Goal: Transaction & Acquisition: Obtain resource

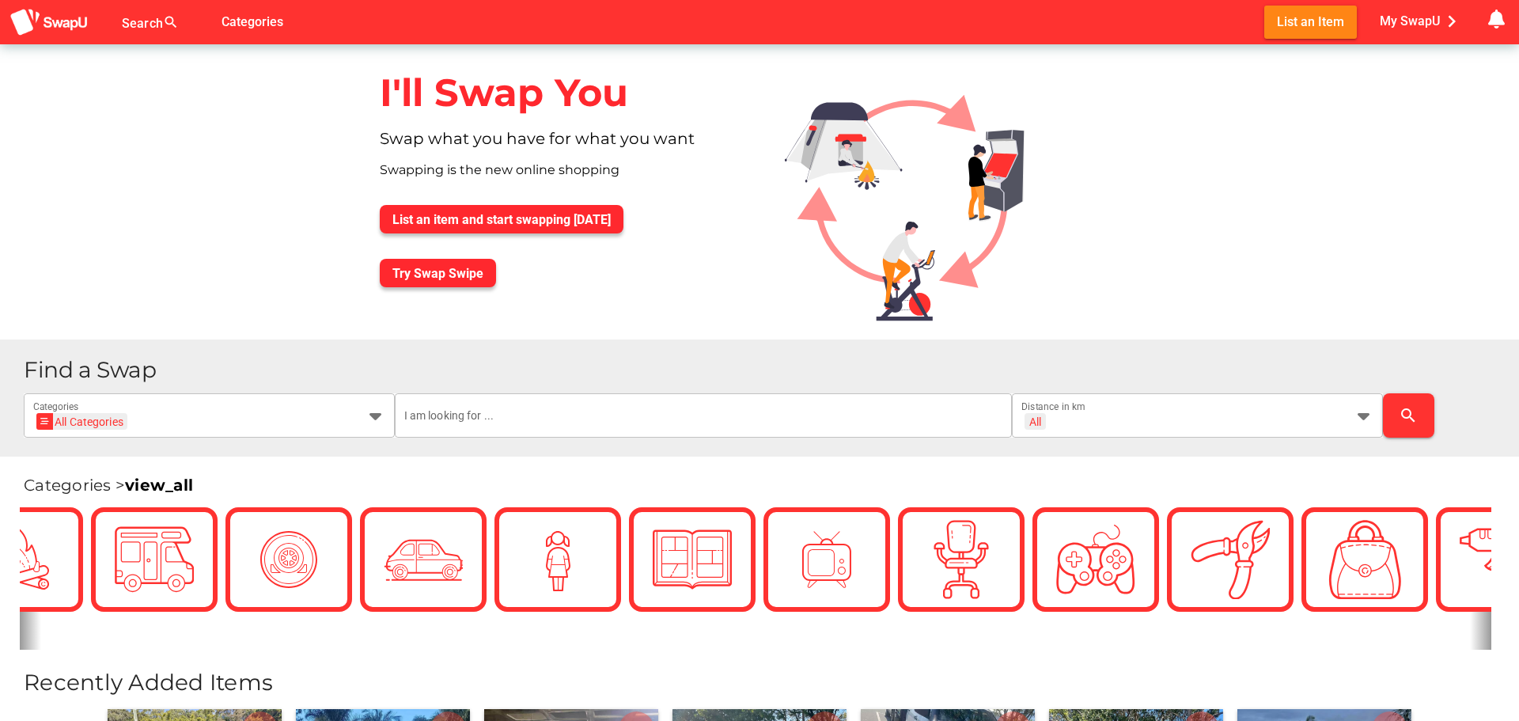
scroll to position [0, 949]
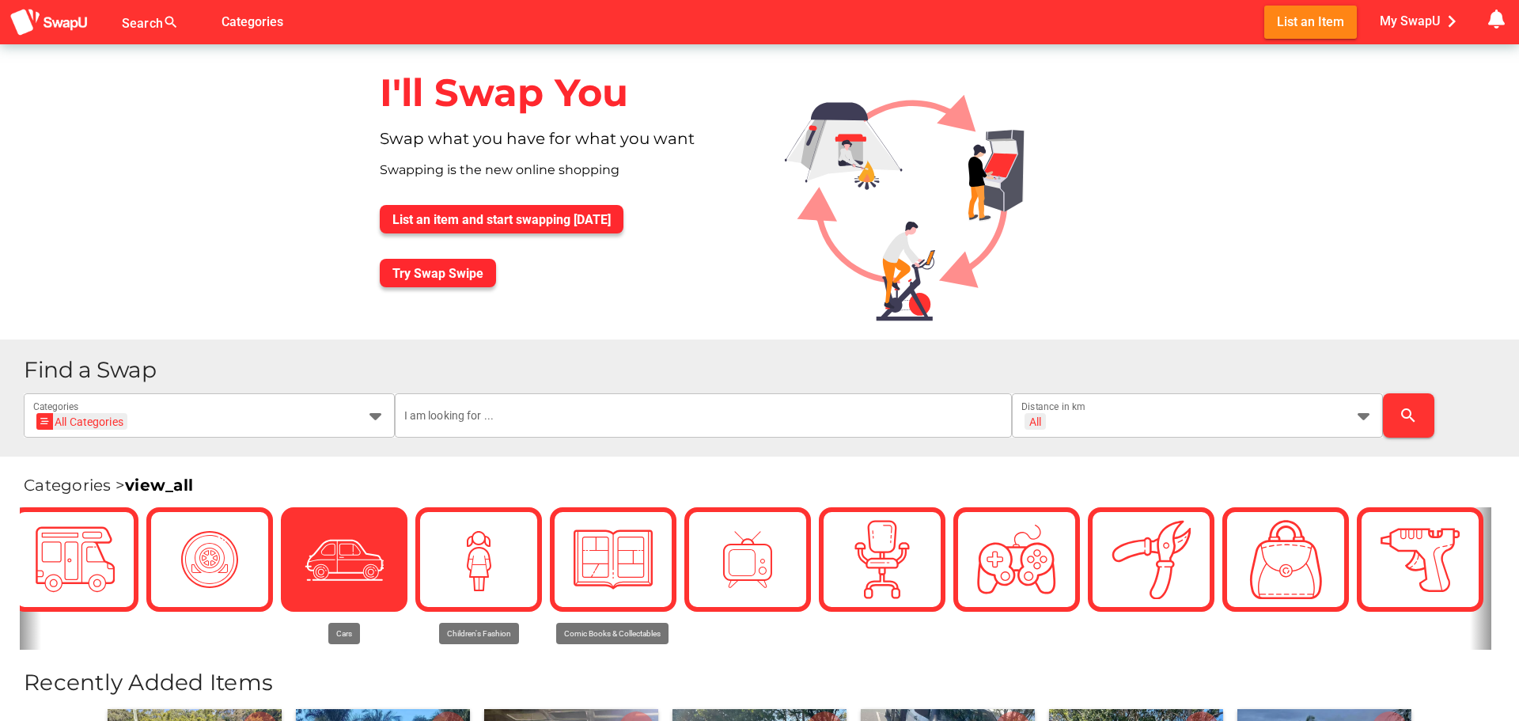
click at [361, 570] on icon at bounding box center [343, 558] width 53 height 53
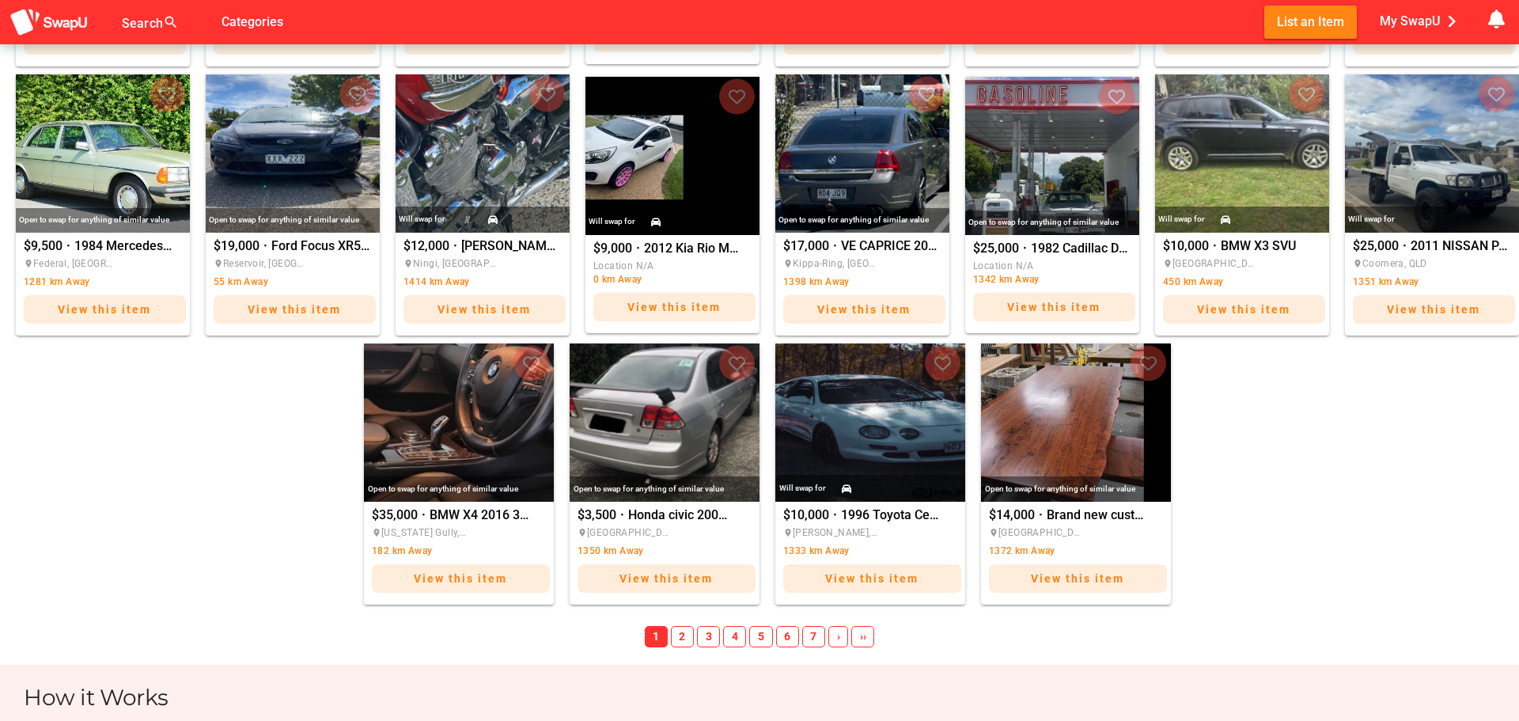
scroll to position [870, 0]
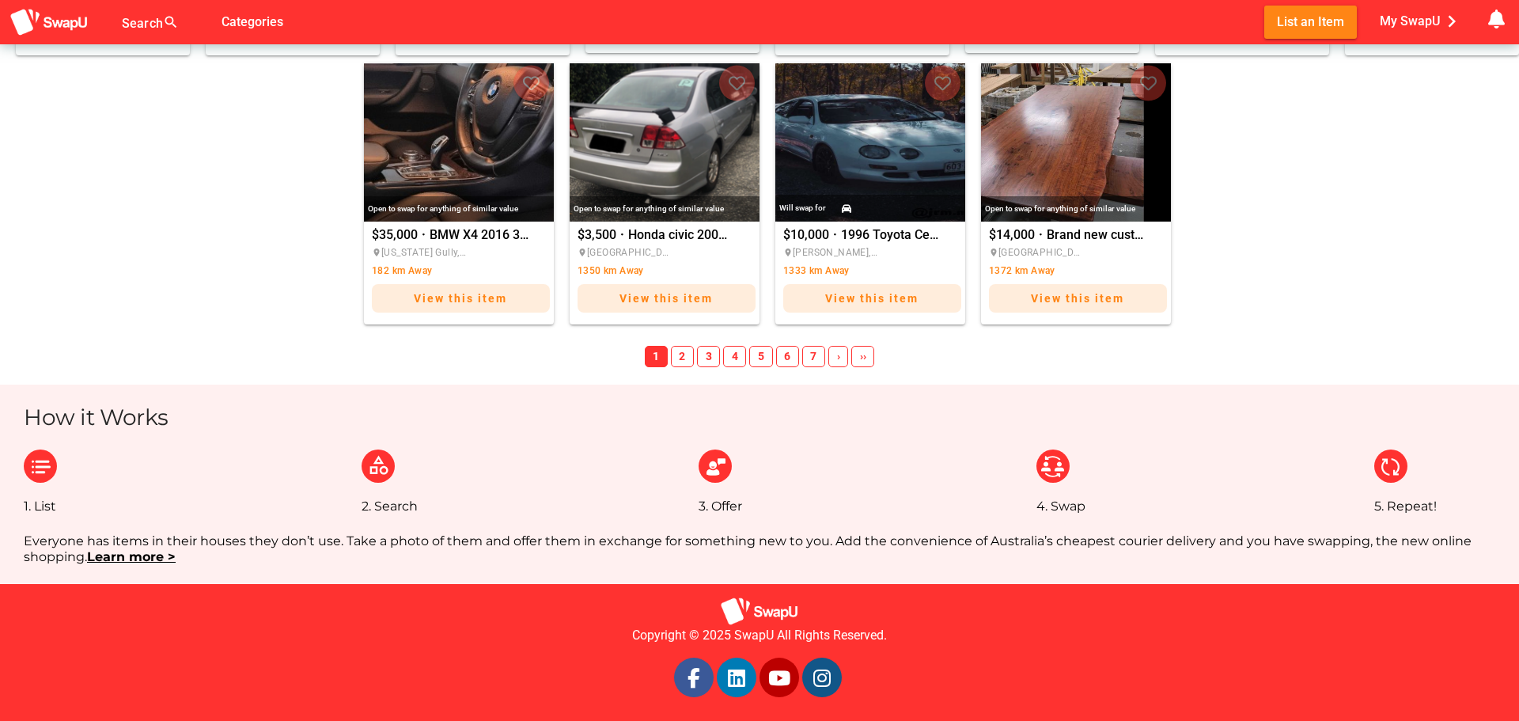
click at [685, 350] on span "2" at bounding box center [682, 357] width 23 height 22
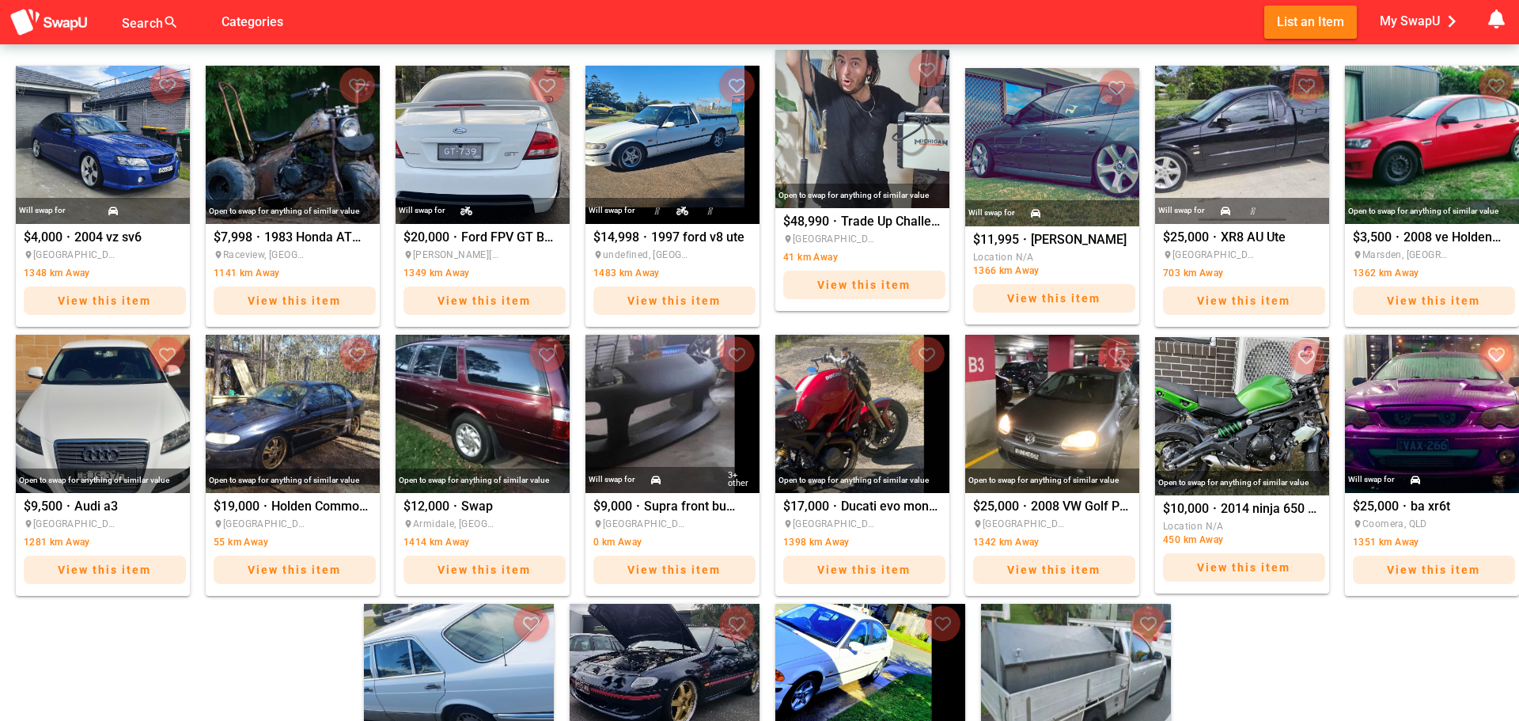
scroll to position [79, 0]
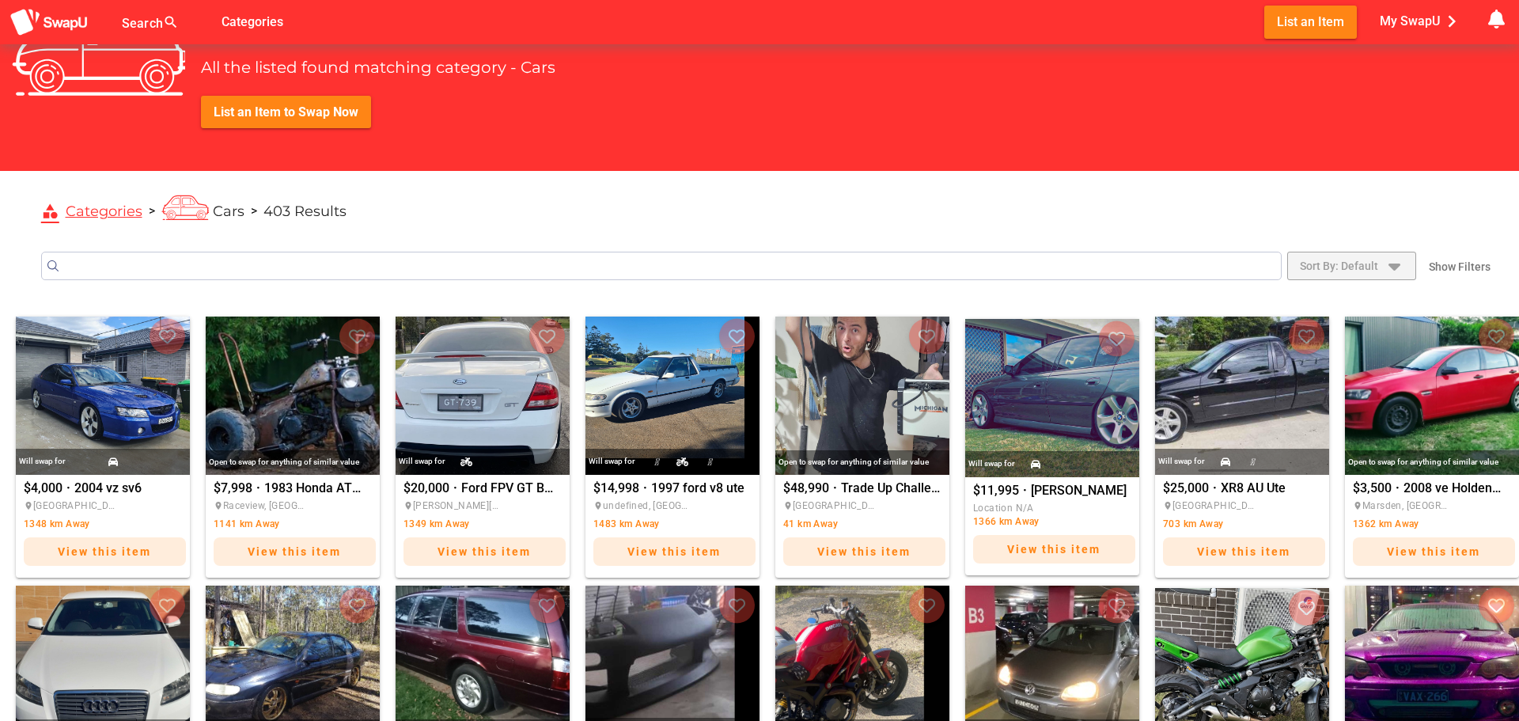
click at [1330, 259] on span "Sort By: Default" at bounding box center [1339, 265] width 78 height 19
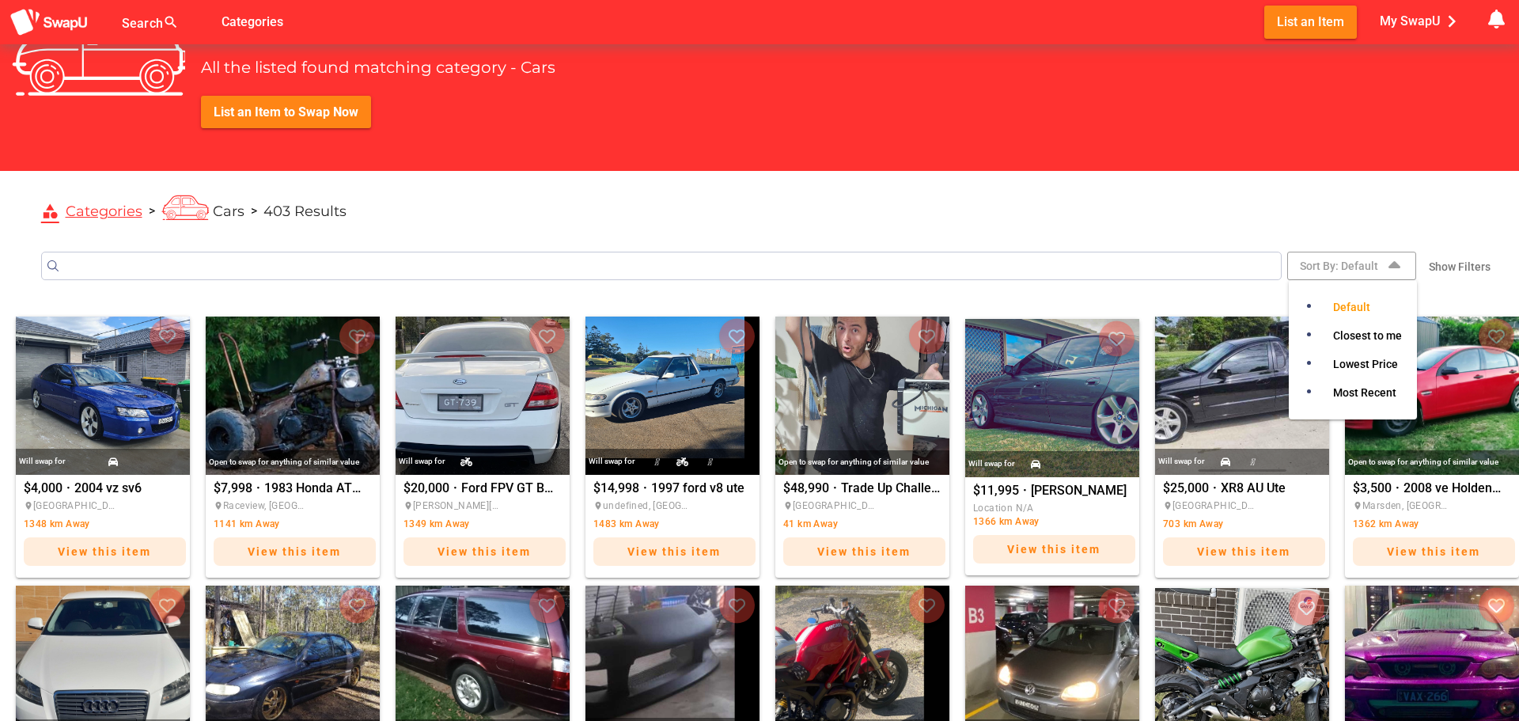
click at [1399, 335] on span "Closest to me" at bounding box center [1367, 335] width 69 height 19
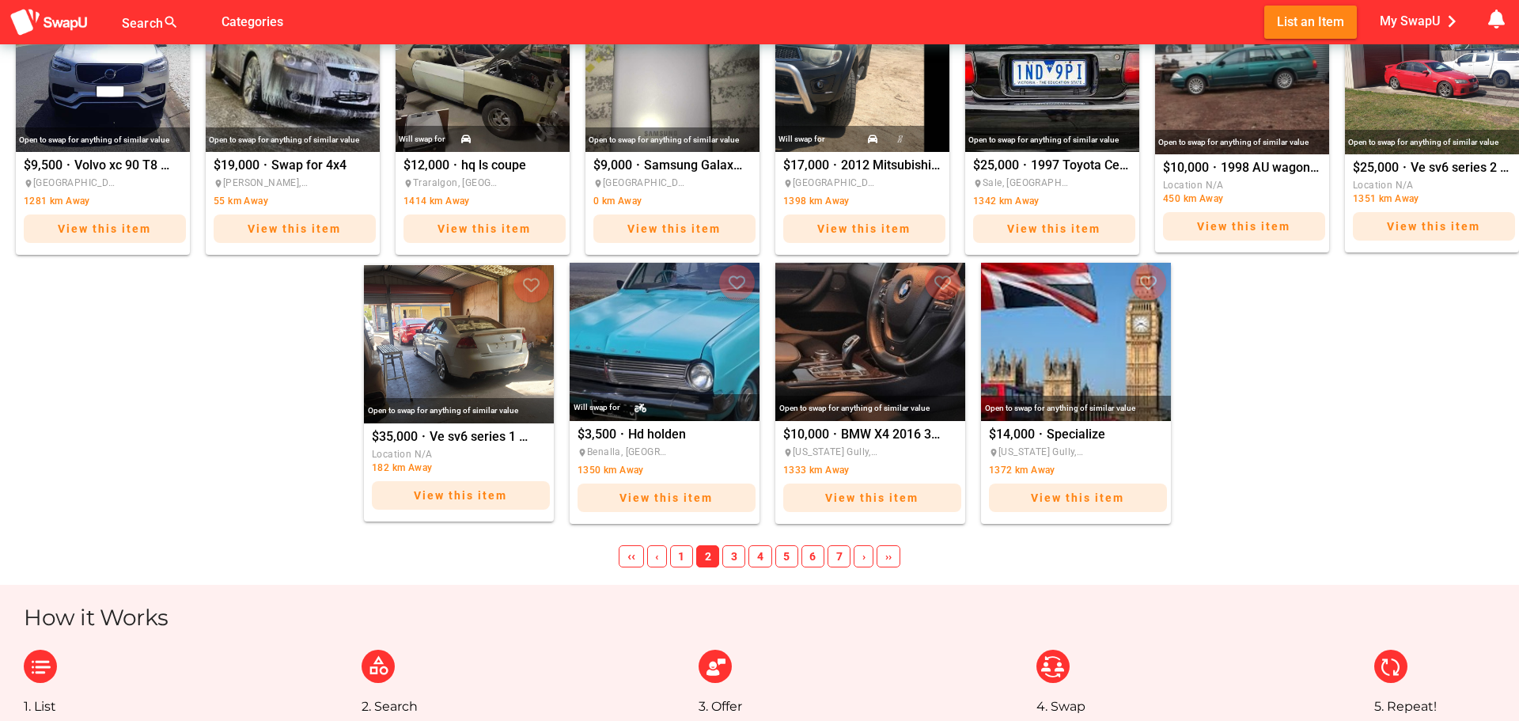
scroll to position [712, 0]
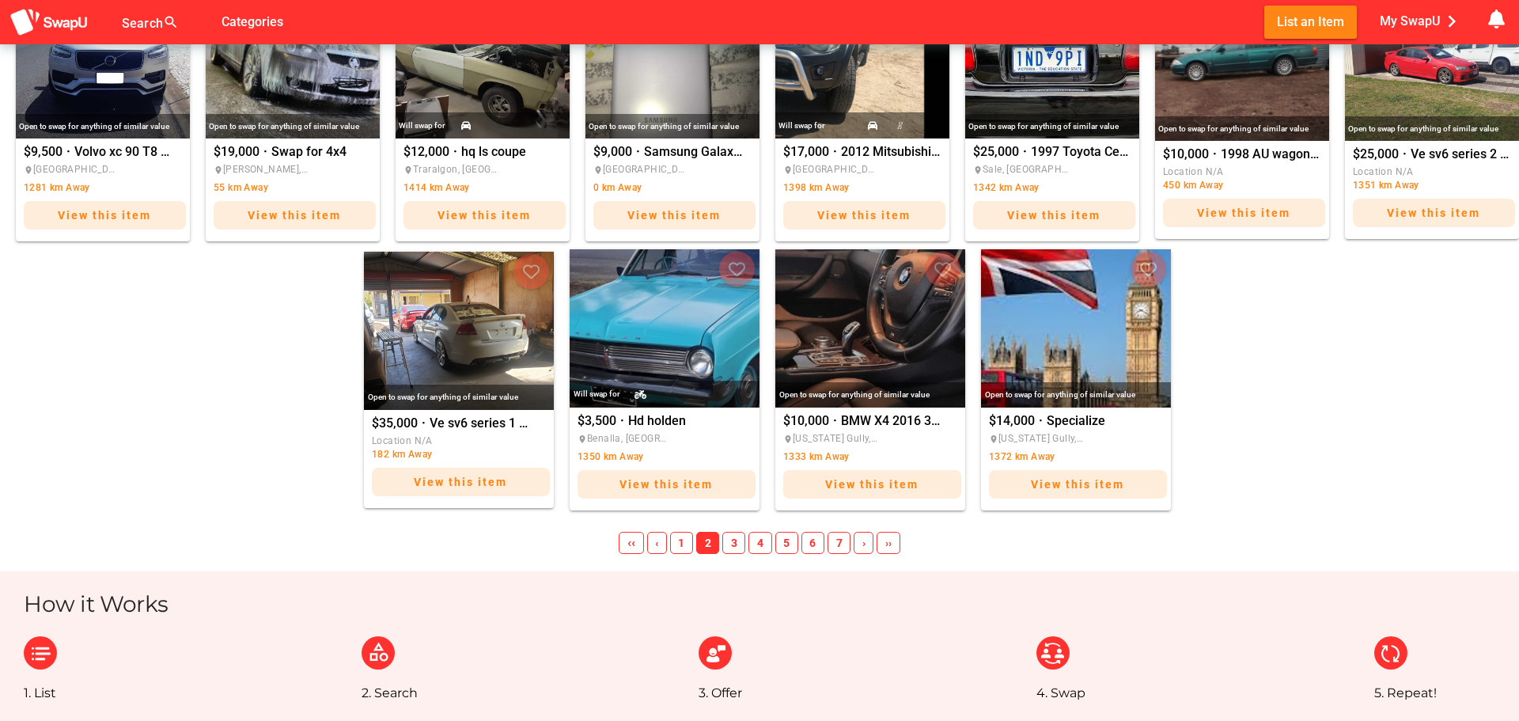
click at [843, 542] on span "7" at bounding box center [839, 543] width 23 height 22
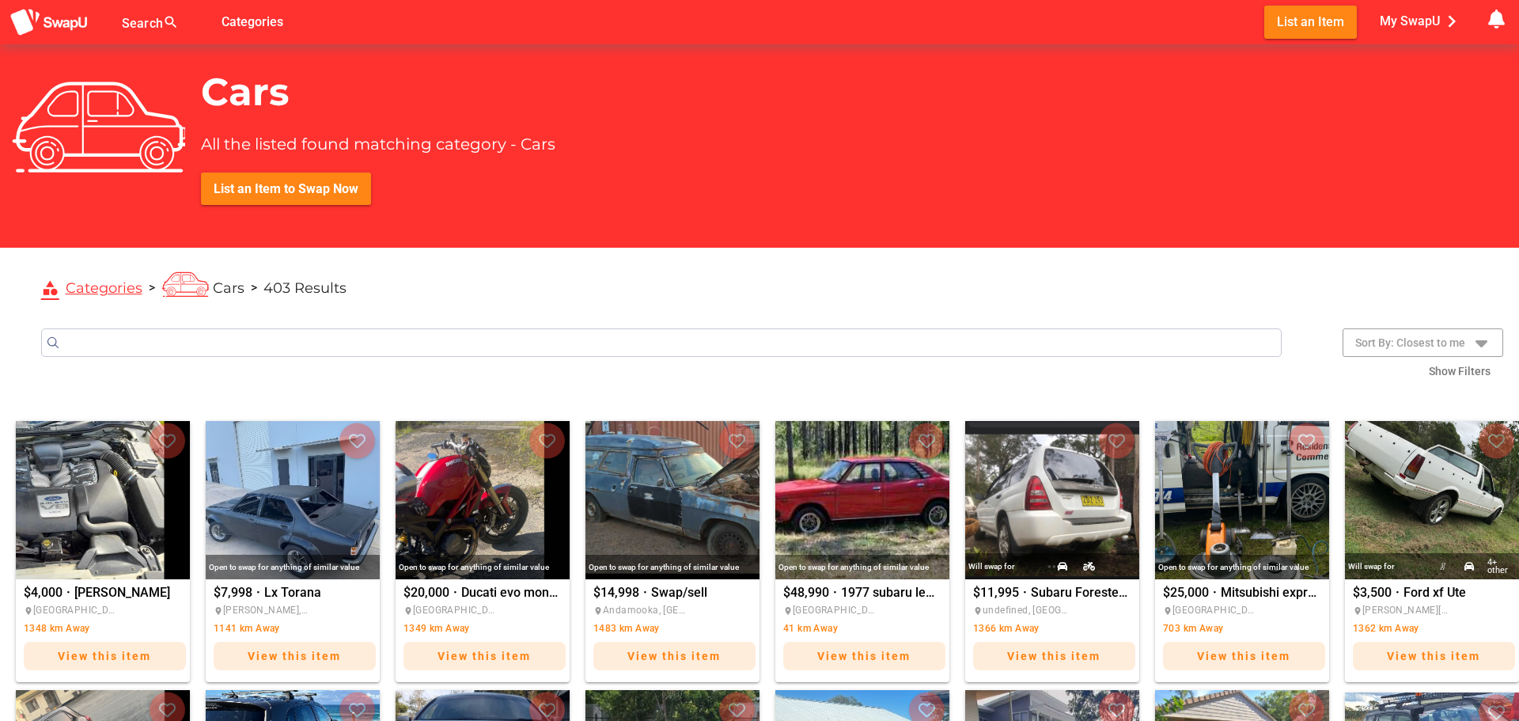
scroll to position [0, 0]
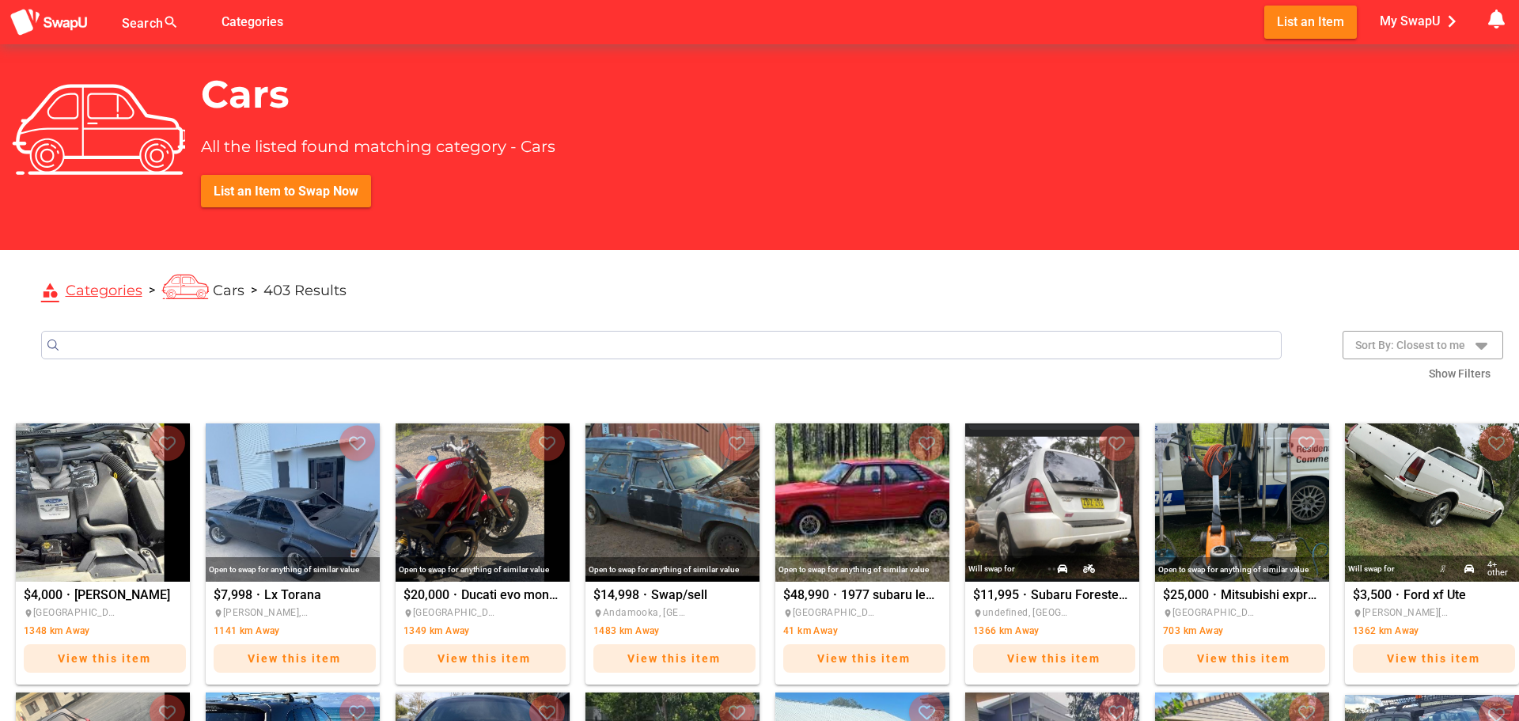
click at [132, 285] on link "category Categories" at bounding box center [91, 291] width 101 height 18
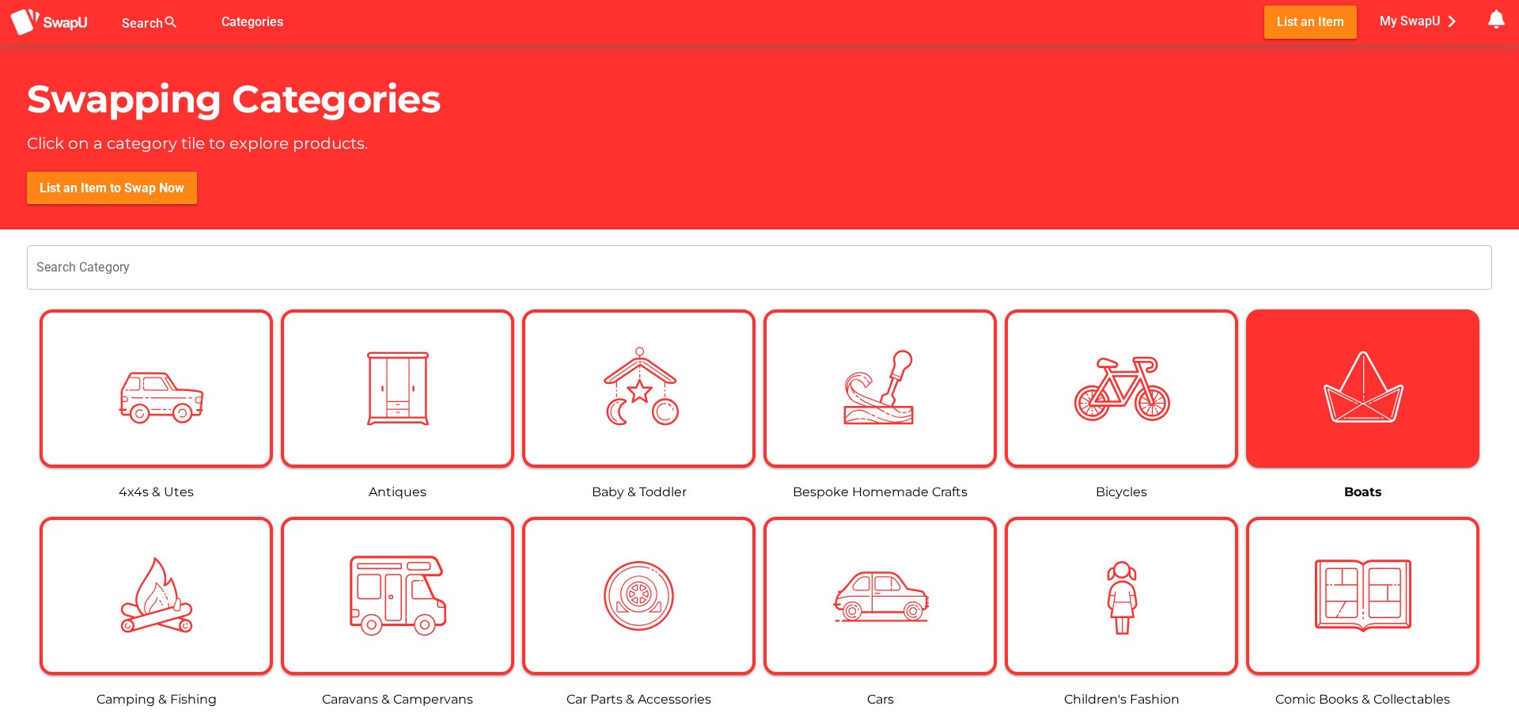
click at [1416, 394] on div at bounding box center [1362, 388] width 227 height 97
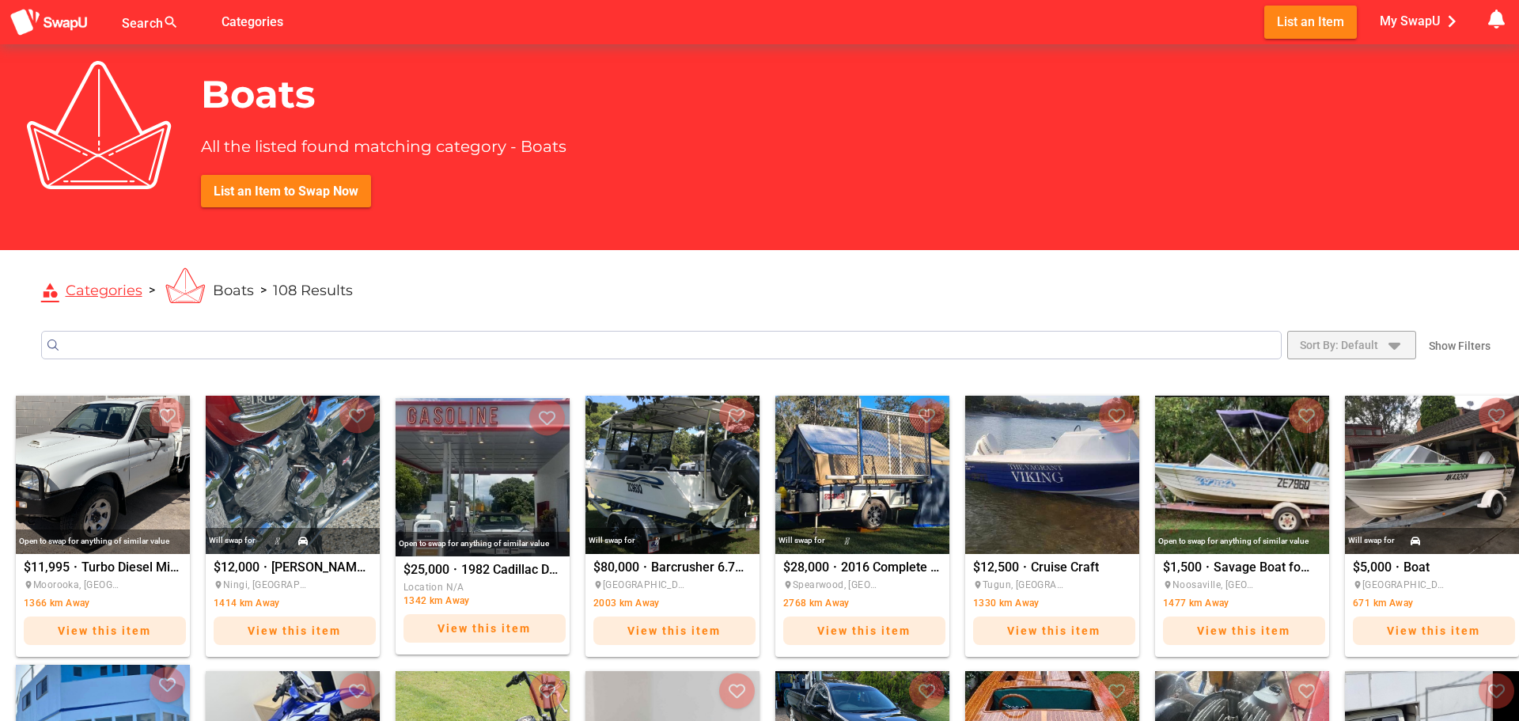
click at [1379, 346] on span "Sort By: Default" at bounding box center [1352, 345] width 104 height 22
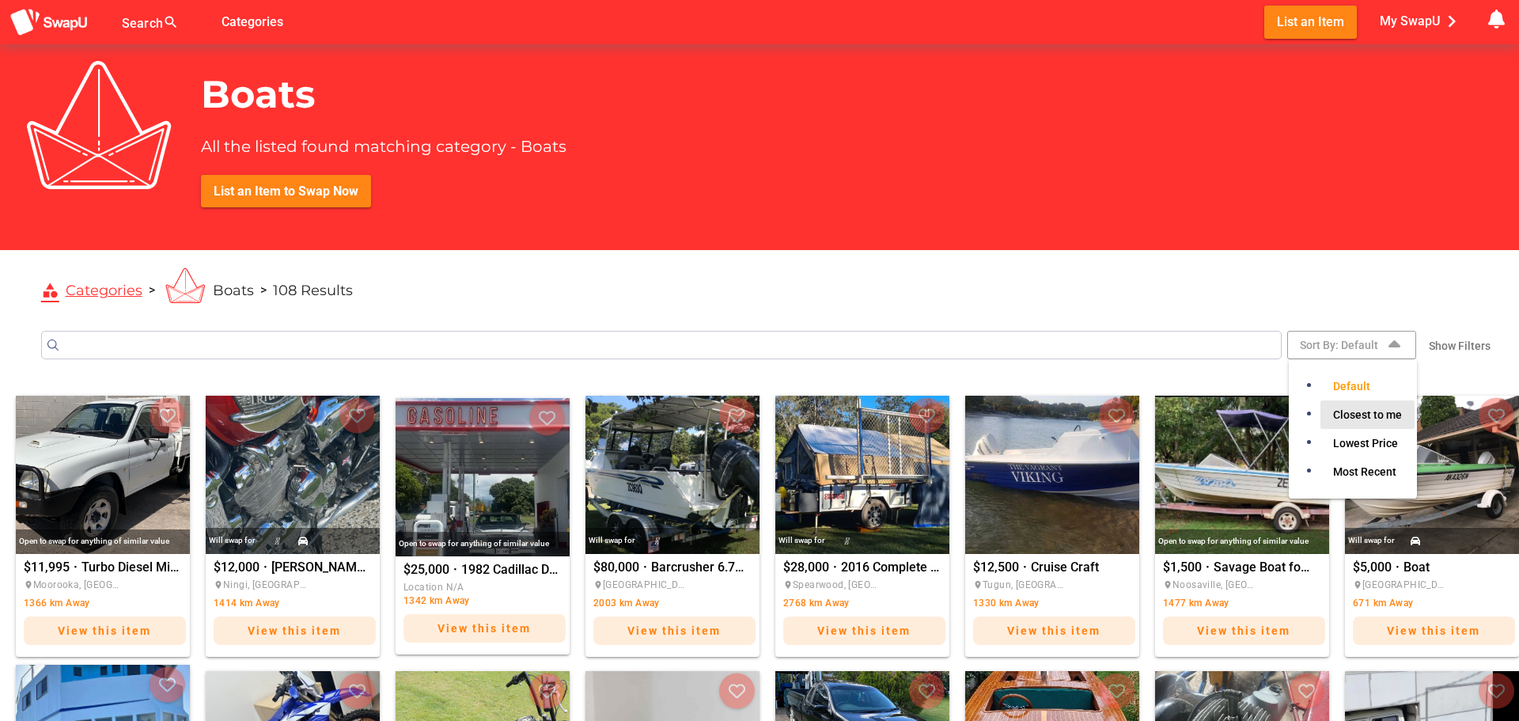
click at [1370, 413] on span "Closest to me" at bounding box center [1367, 414] width 69 height 19
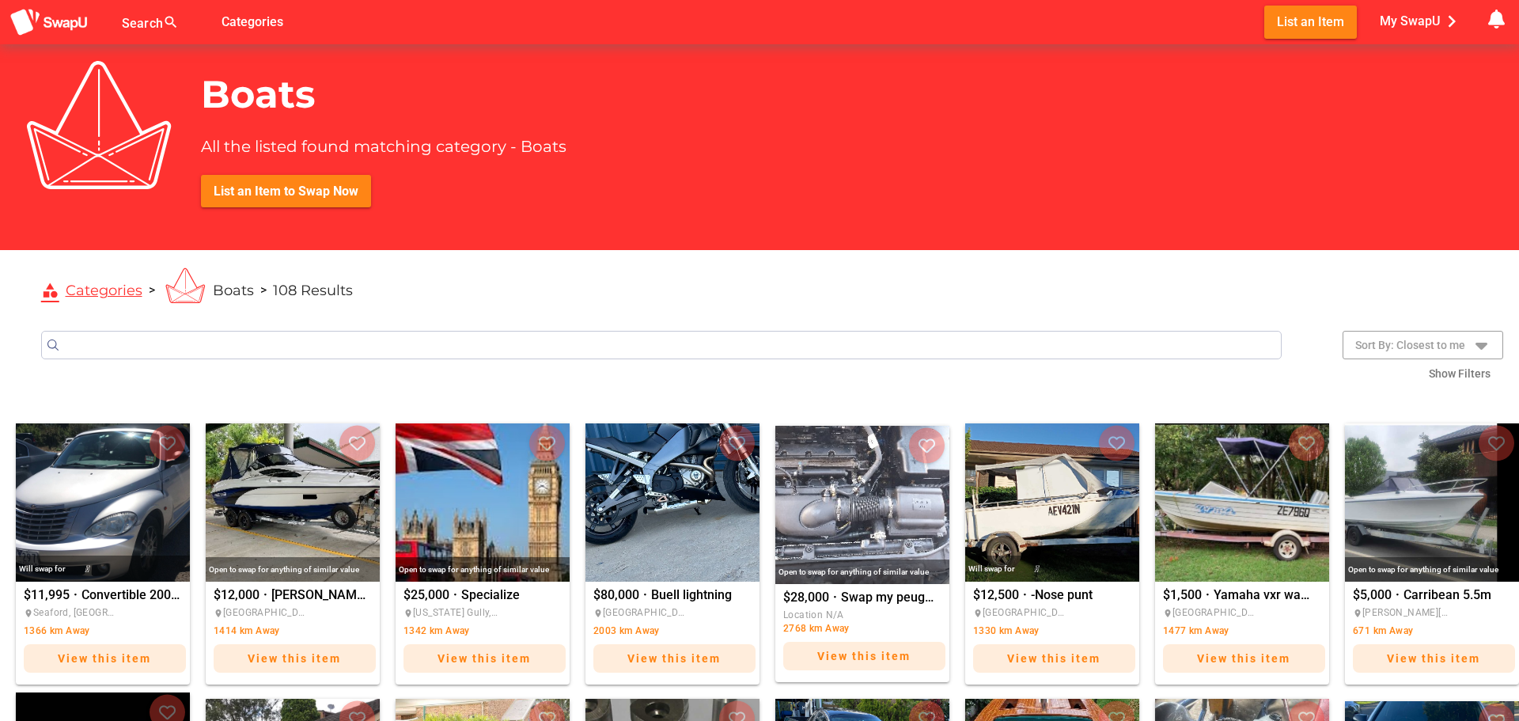
click at [368, 339] on input "Search" at bounding box center [661, 345] width 1241 height 28
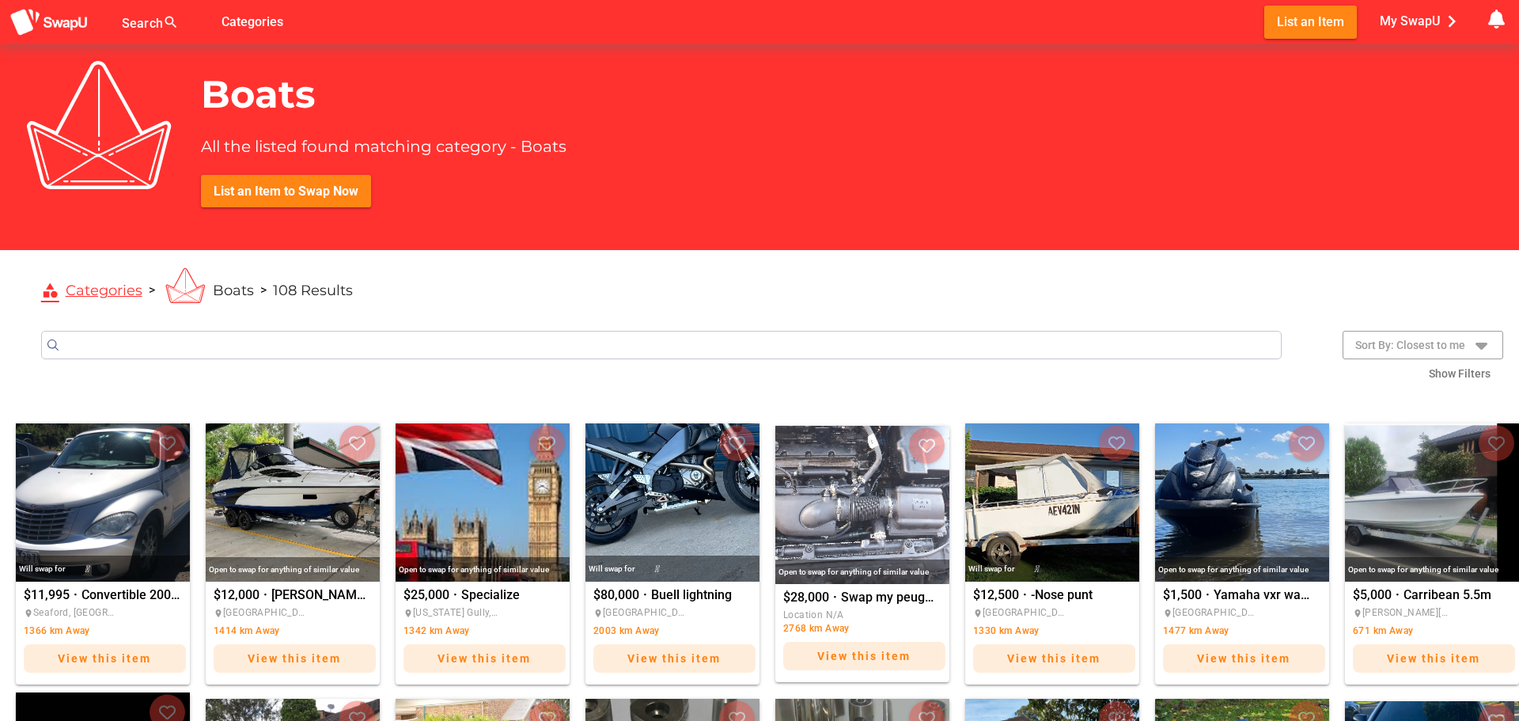
click at [146, 290] on div "category Categories > Boats > 108 Results" at bounding box center [777, 287] width 1484 height 62
click at [110, 288] on link "category Categories" at bounding box center [91, 291] width 101 height 18
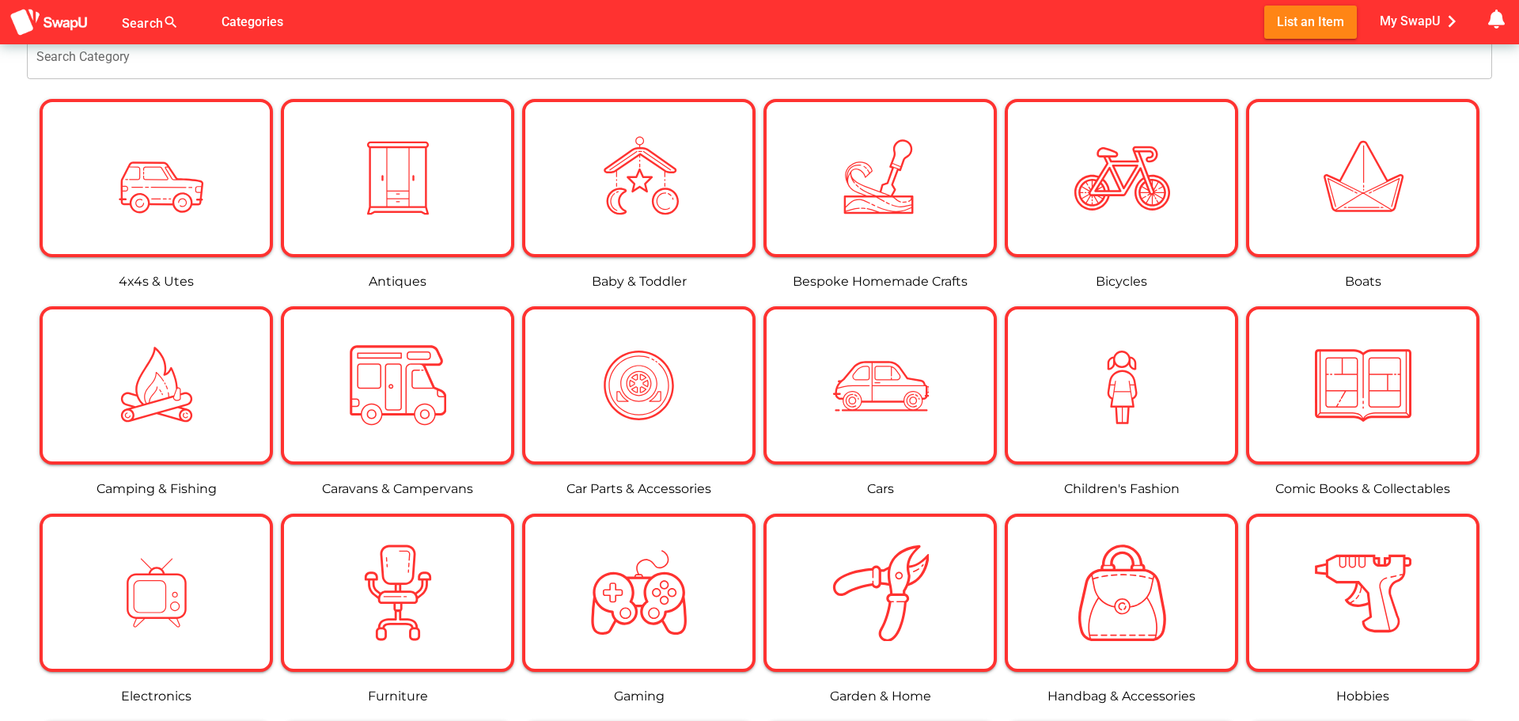
scroll to position [316, 0]
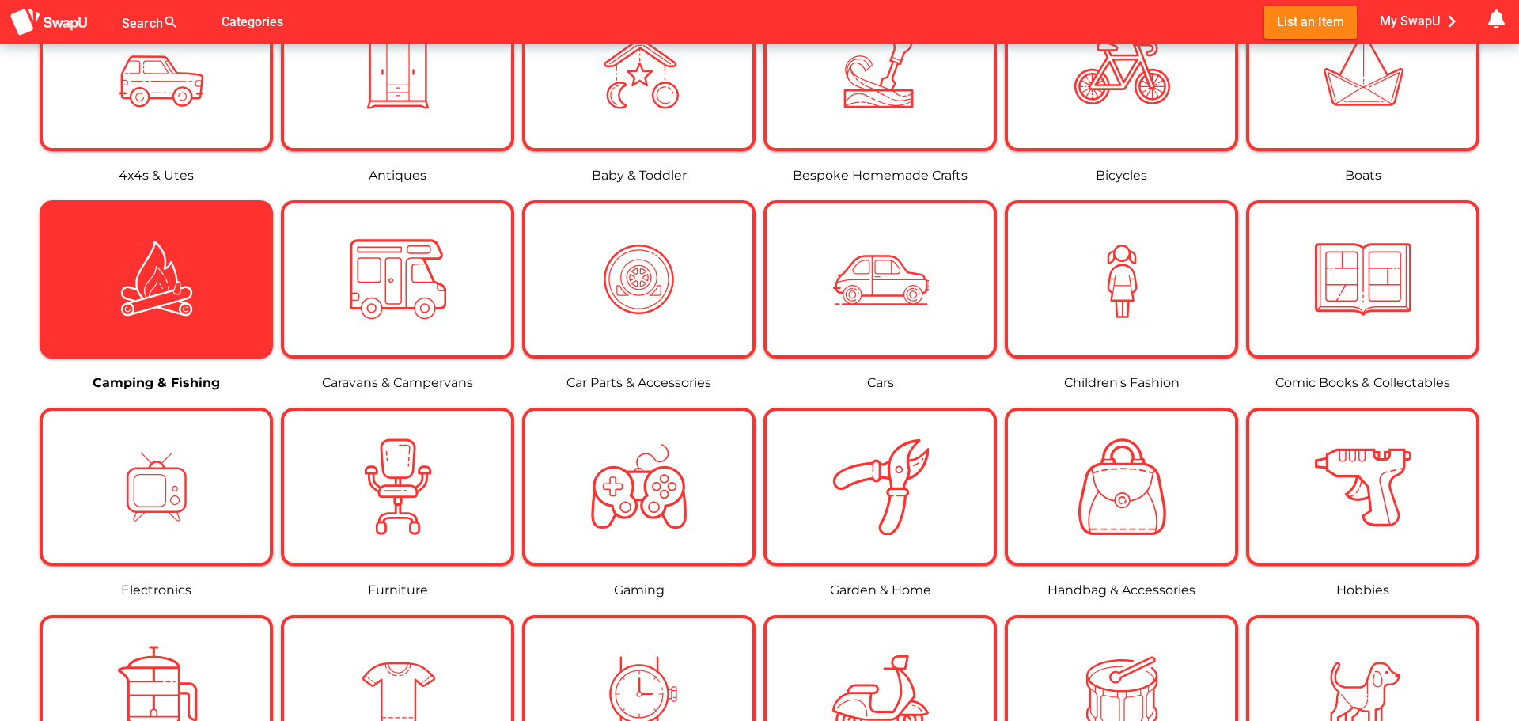
click at [198, 298] on img at bounding box center [156, 279] width 97 height 97
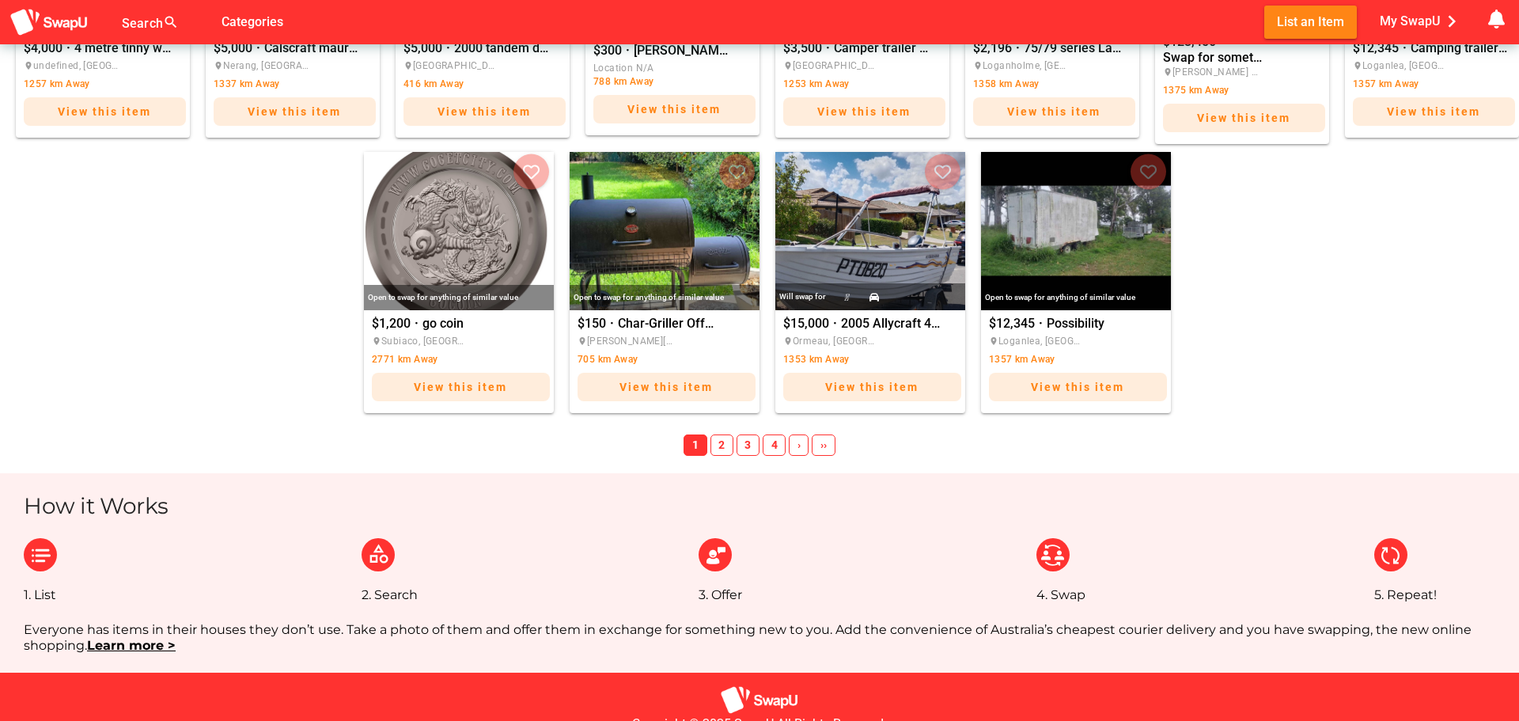
scroll to position [888, 0]
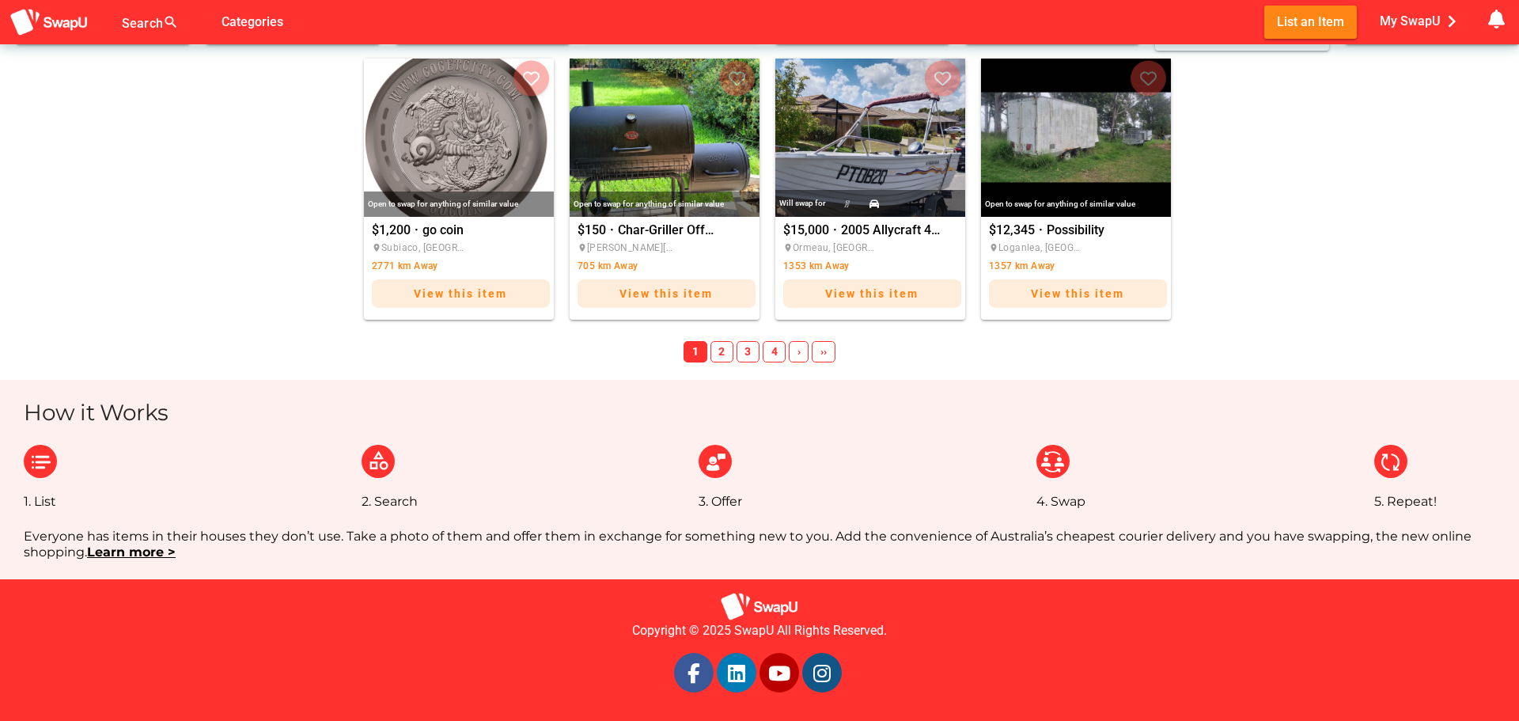
click at [720, 348] on span "2" at bounding box center [721, 352] width 23 height 22
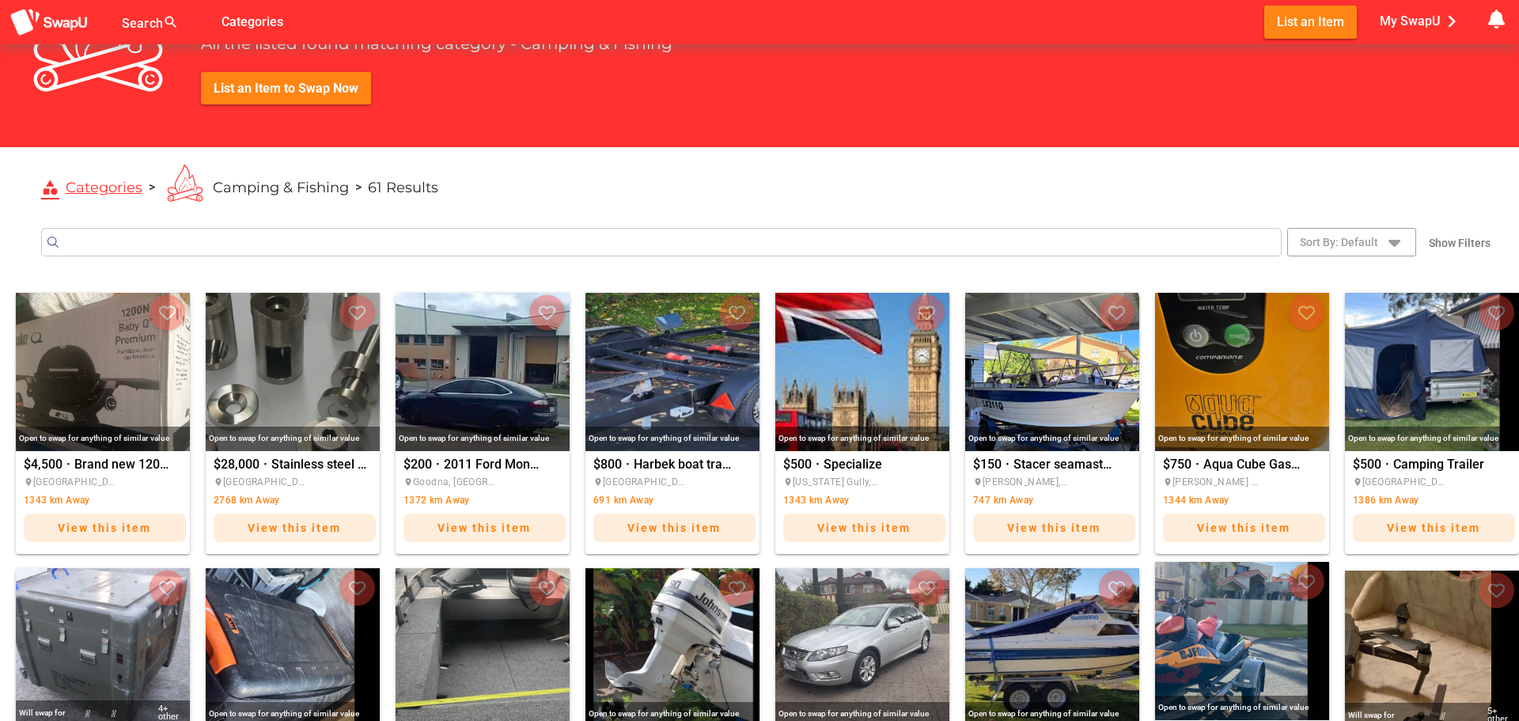
scroll to position [97, 0]
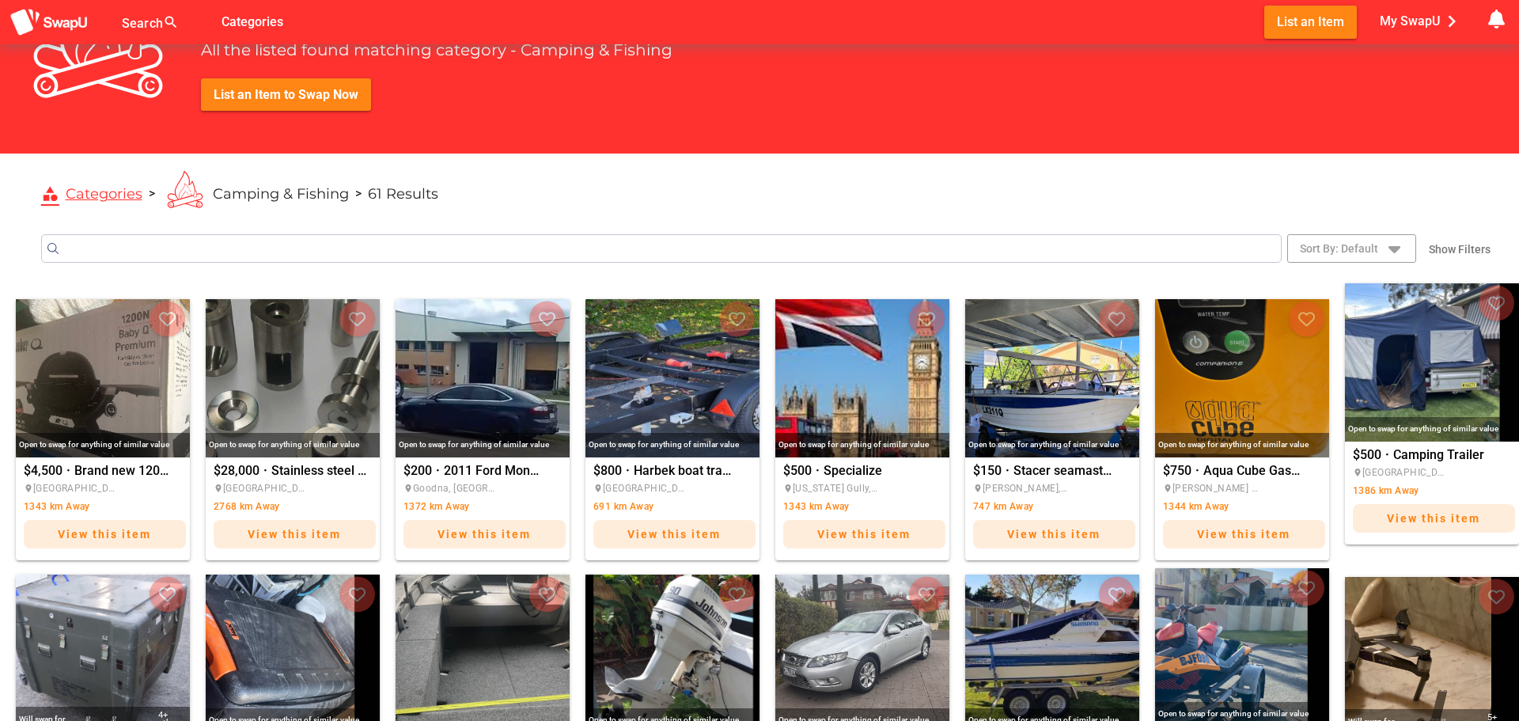
click at [1476, 366] on img "Camping Trailer" at bounding box center [1432, 362] width 174 height 158
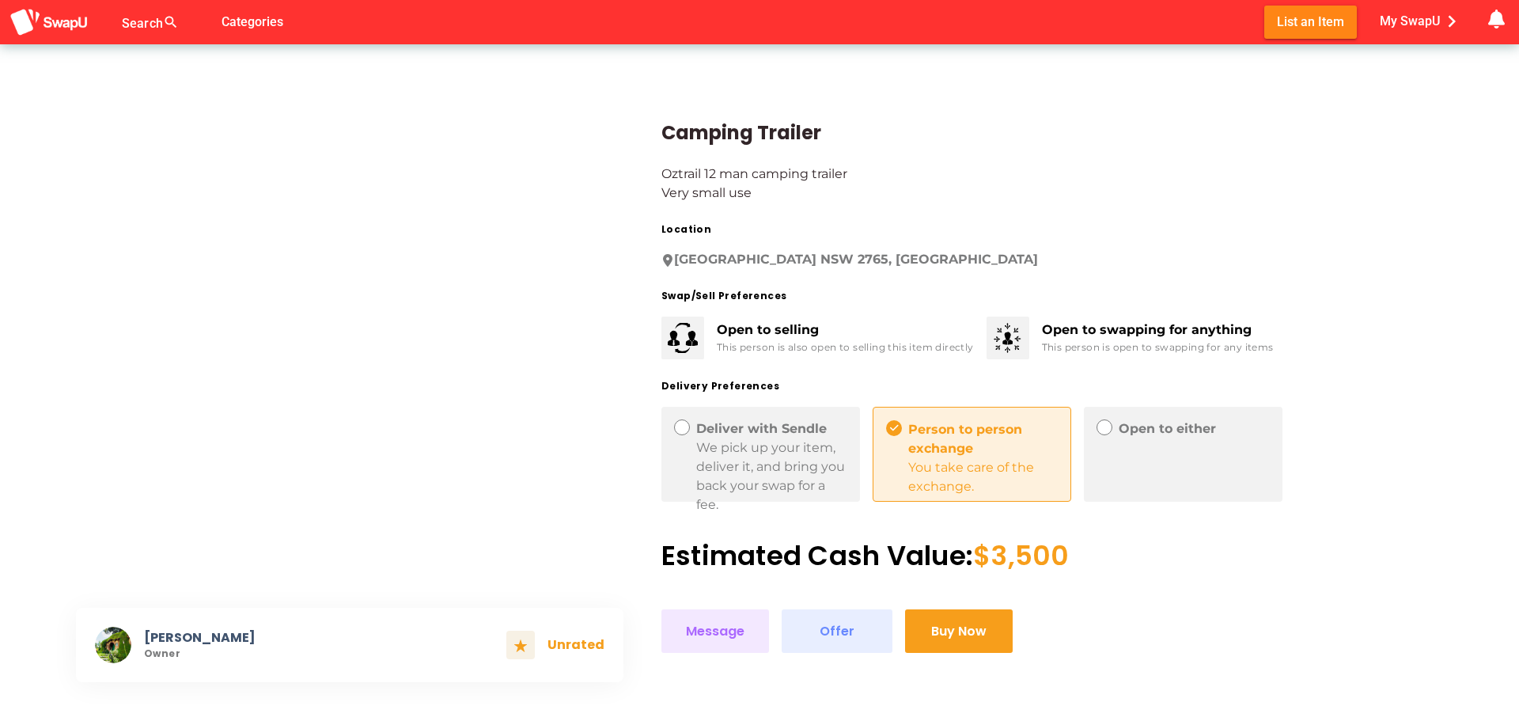
click at [441, 400] on img at bounding box center [350, 357] width 548 height 475
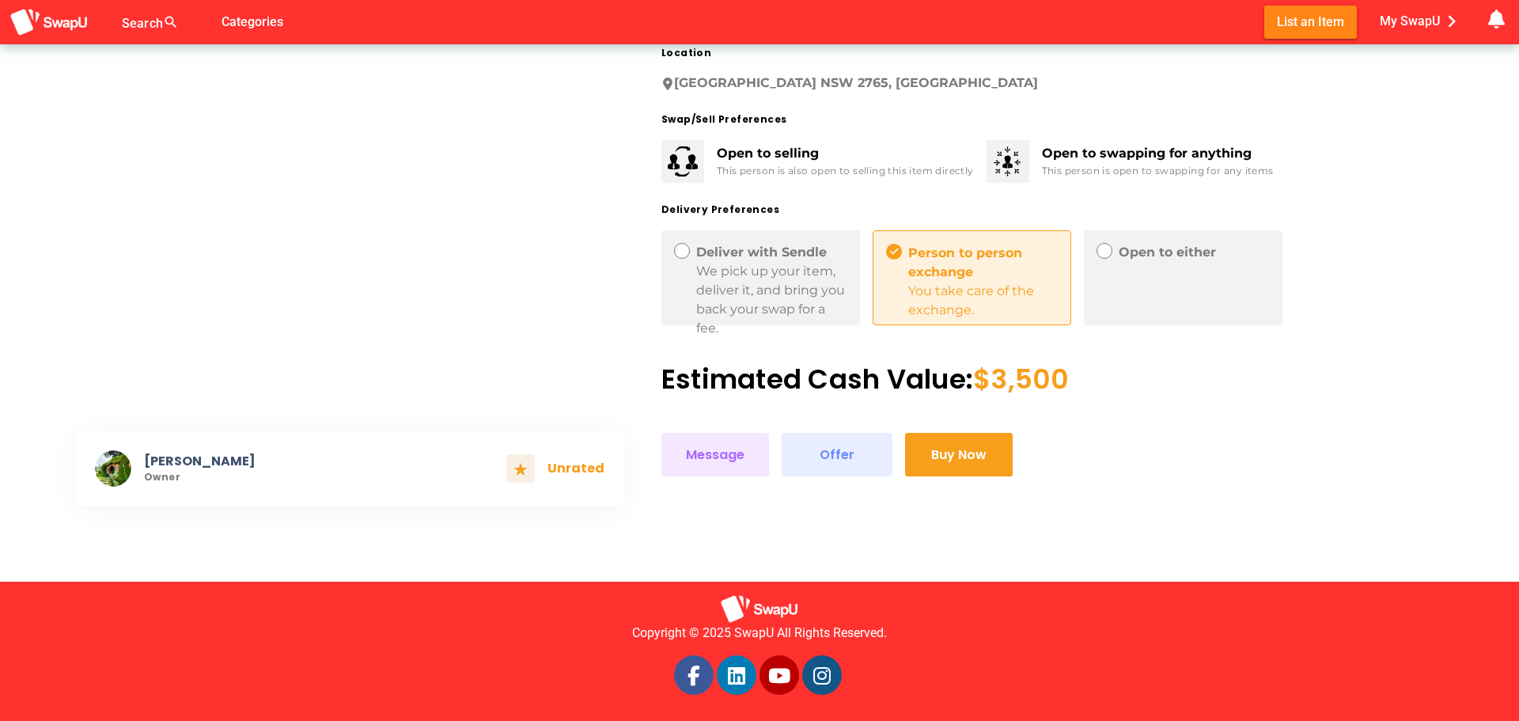
scroll to position [179, 0]
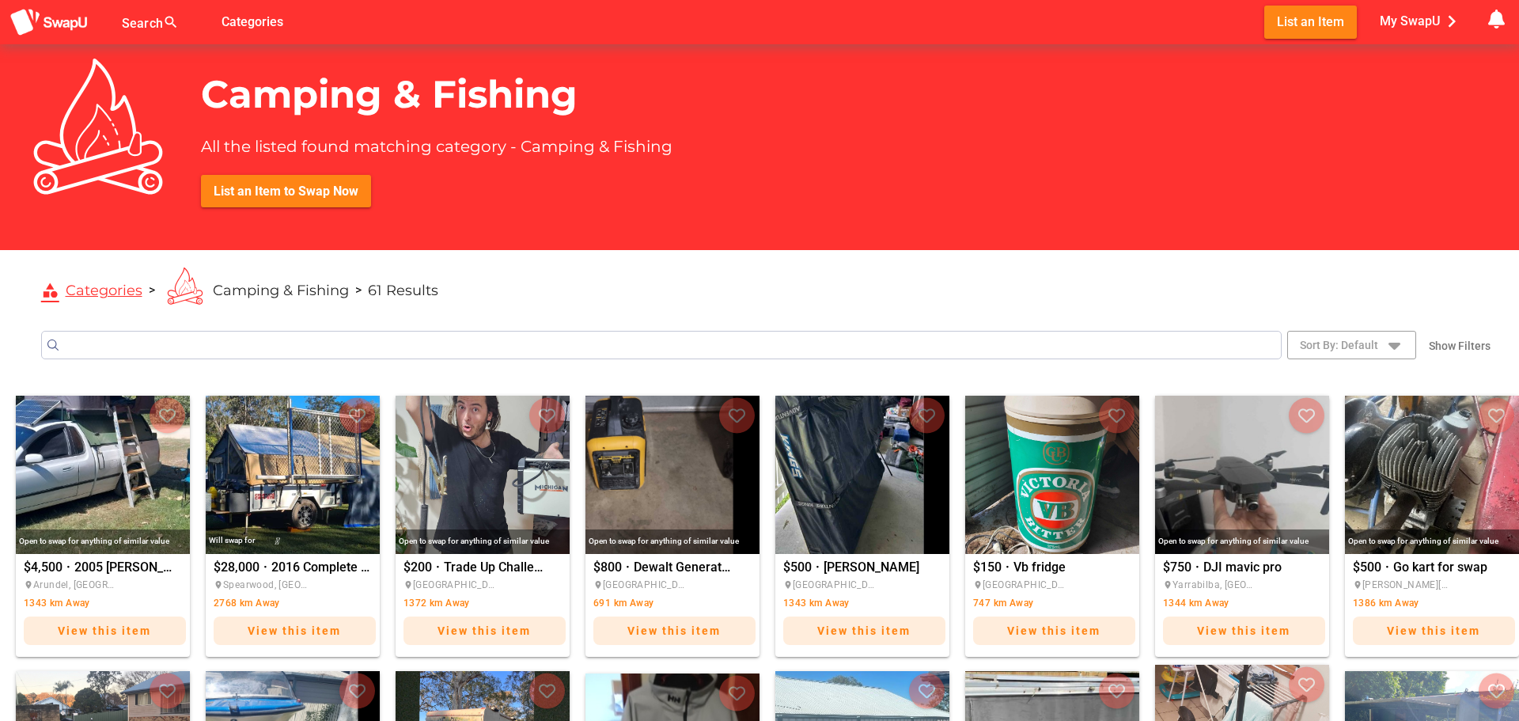
click at [753, 346] on input "Search" at bounding box center [661, 345] width 1241 height 28
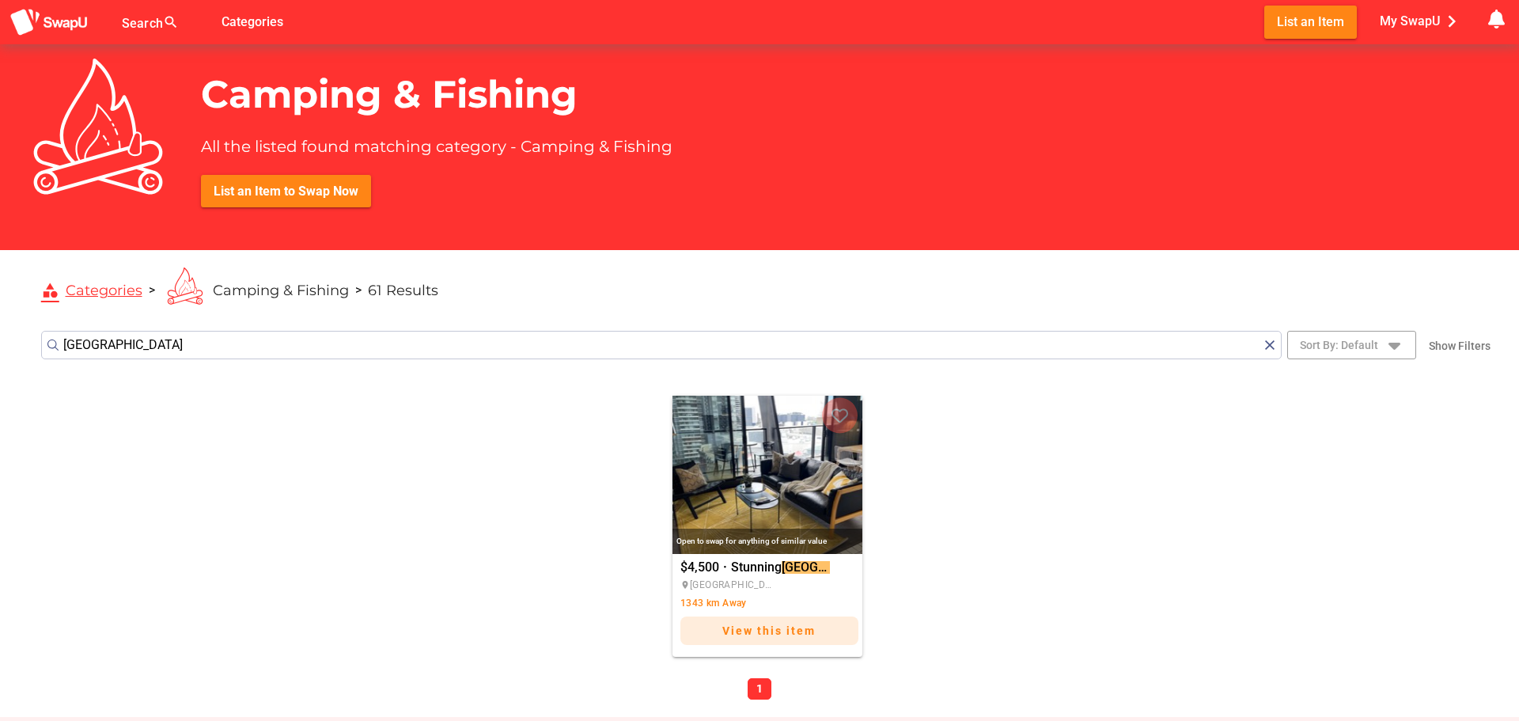
type input "melbourne"
click at [45, 337] on button "submit" at bounding box center [53, 345] width 16 height 16
click at [1364, 349] on span "Sort By: Default" at bounding box center [1339, 344] width 78 height 19
click at [1387, 418] on span "Closest to me" at bounding box center [1367, 414] width 69 height 19
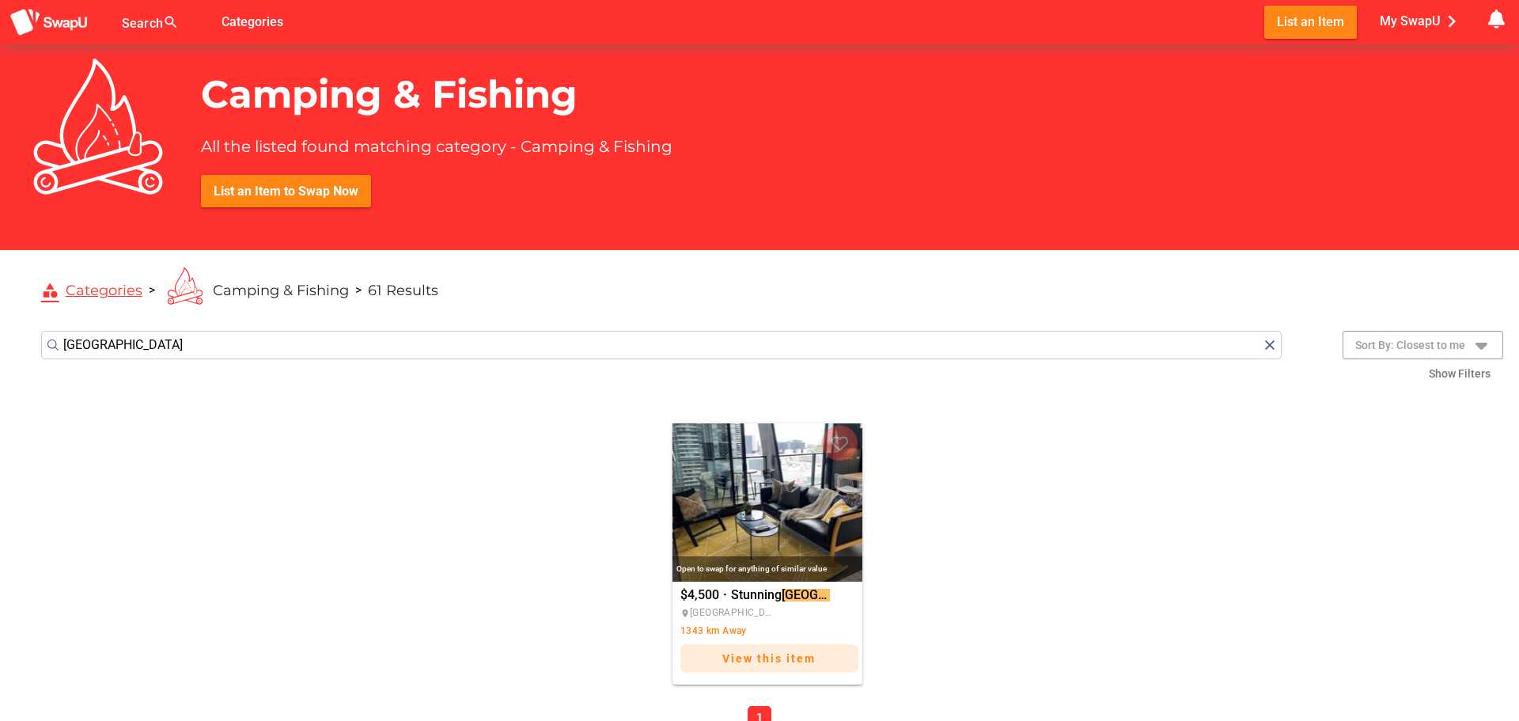
click at [279, 294] on span "Camping & Fishing" at bounding box center [281, 290] width 136 height 17
click at [123, 289] on link "category Categories" at bounding box center [91, 291] width 101 height 18
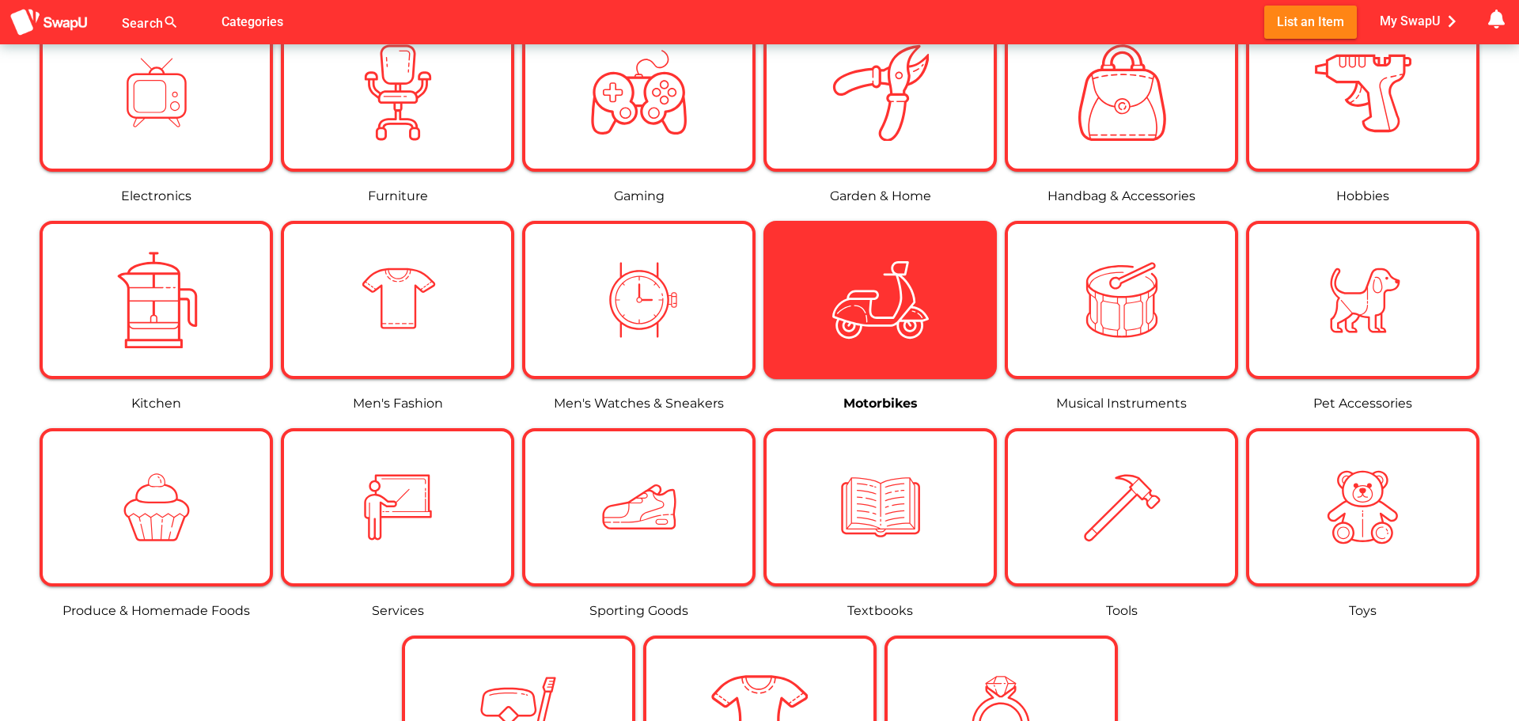
scroll to position [1029, 0]
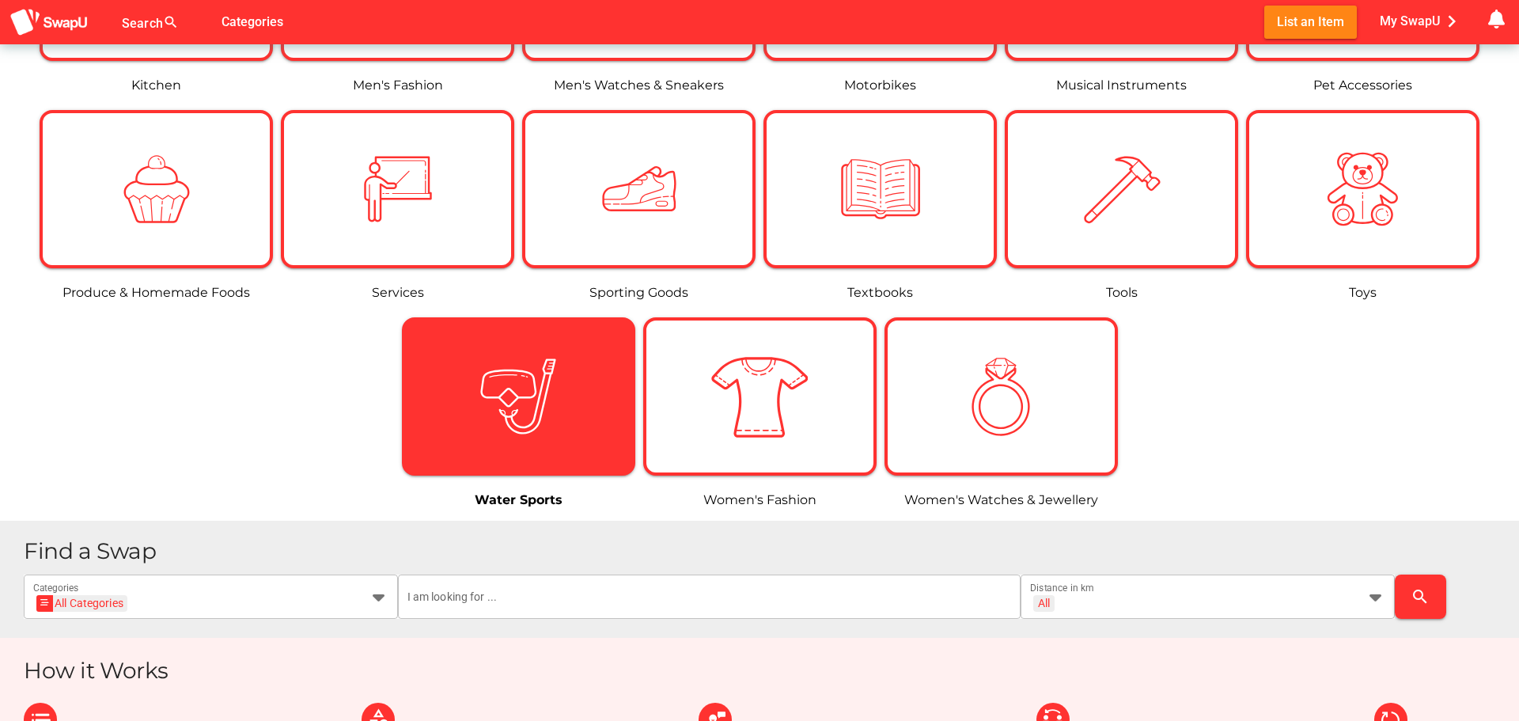
click at [511, 404] on icon at bounding box center [518, 396] width 54 height 54
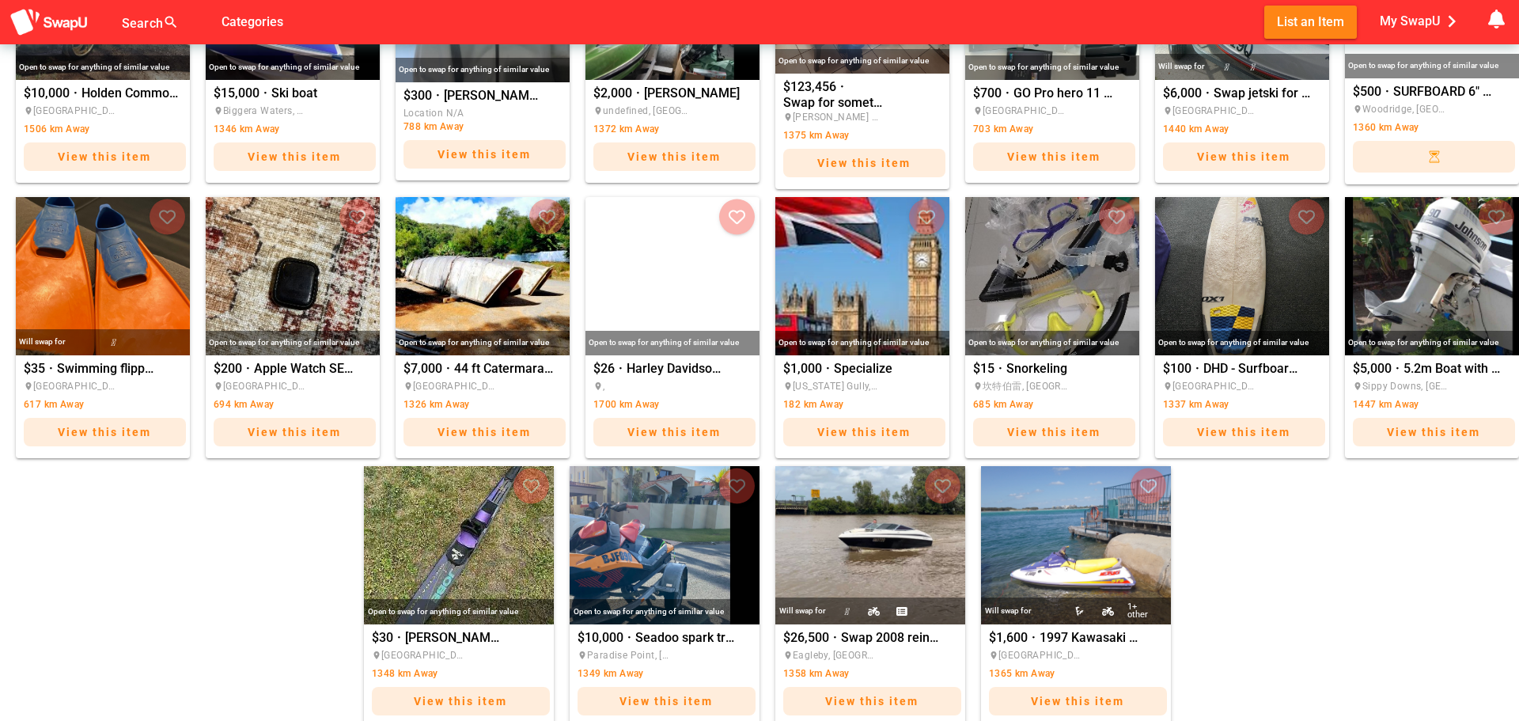
scroll to position [554, 0]
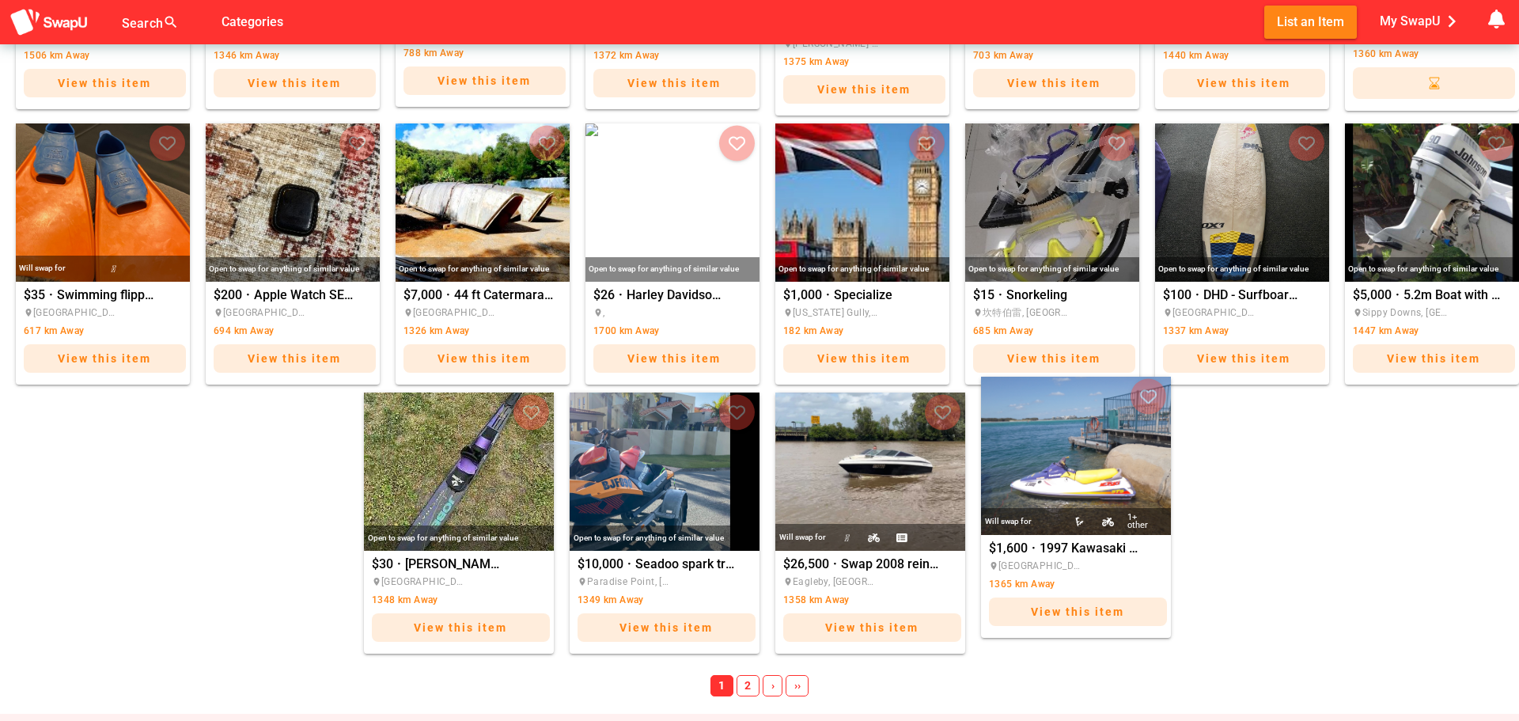
click at [1082, 483] on img "1997 Kawasaki Jetski." at bounding box center [1076, 456] width 190 height 158
